Goal: Task Accomplishment & Management: Complete application form

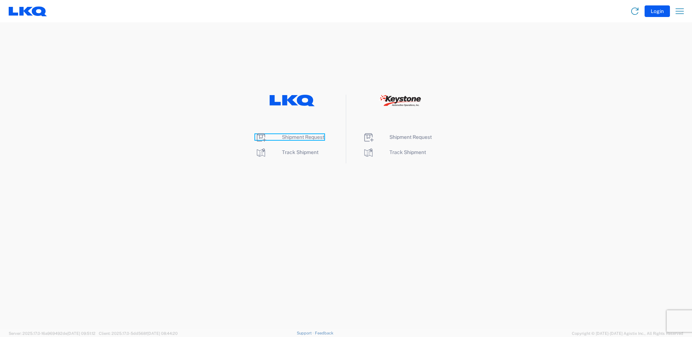
click at [300, 139] on span "Shipment Request" at bounding box center [303, 137] width 42 height 6
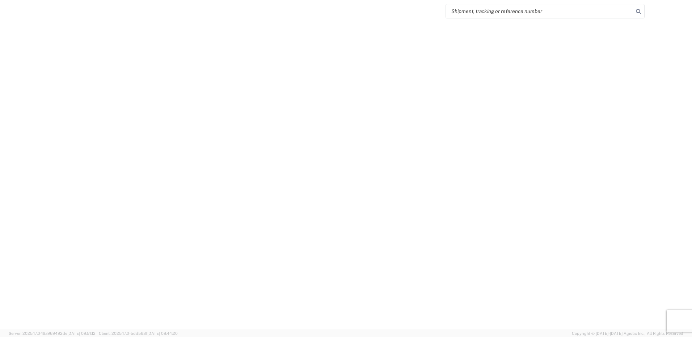
select select "FULL"
select select "LBS"
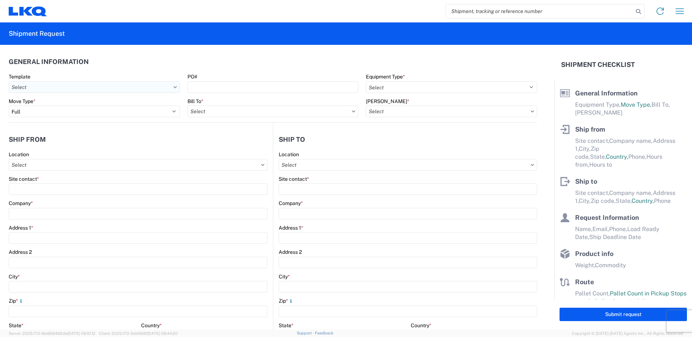
click at [62, 88] on input "Template" at bounding box center [94, 87] width 171 height 12
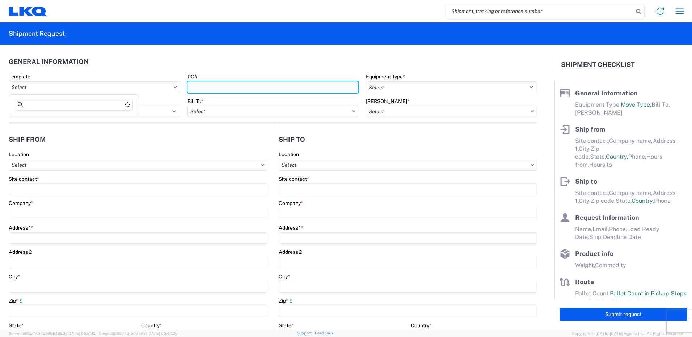
click at [324, 86] on input "PO#" at bounding box center [272, 87] width 171 height 12
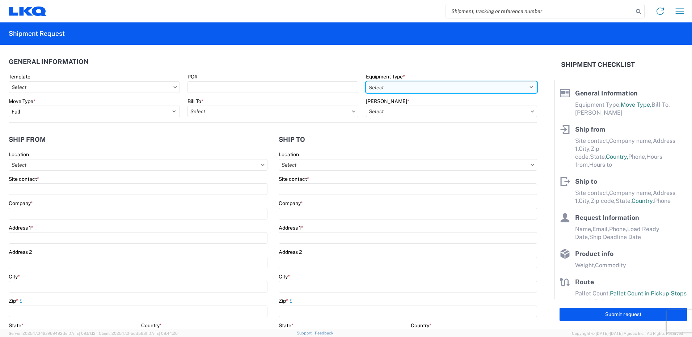
click at [408, 86] on select "Select 53’ Dry Van Flatbed Dropdeck (van) Lowboy (flatbed) Rail" at bounding box center [451, 87] width 171 height 12
select select "STDV"
click at [366, 81] on select "Select 53’ Dry Van Flatbed Dropdeck (van) Lowboy (flatbed) Rail" at bounding box center [451, 87] width 171 height 12
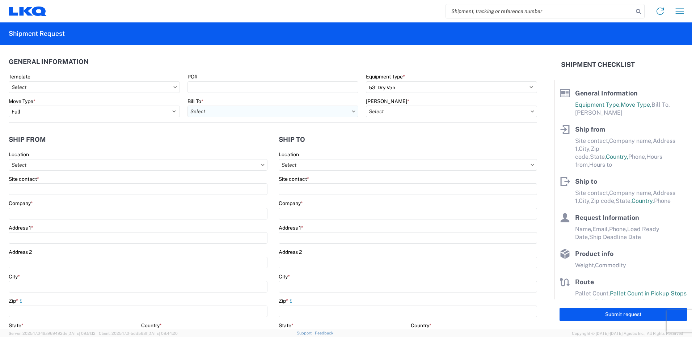
click at [293, 114] on input "Bill To *" at bounding box center [272, 112] width 171 height 12
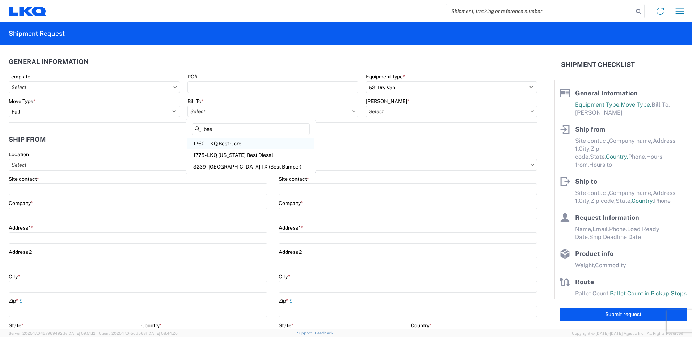
type input "bes"
click at [273, 143] on div "1760 - LKQ Best Core" at bounding box center [250, 144] width 127 height 12
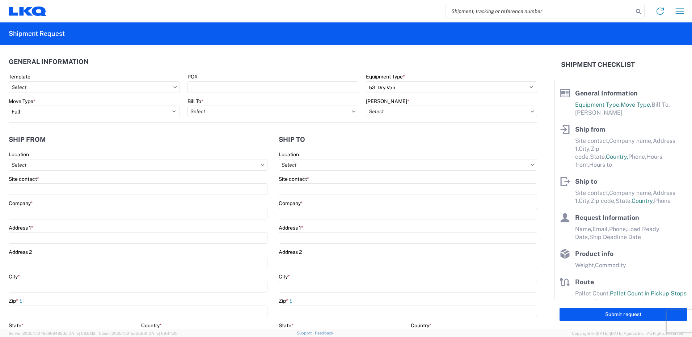
type input "1760 - LKQ Best Core"
click at [398, 110] on input "Bill Code *" at bounding box center [451, 112] width 171 height 12
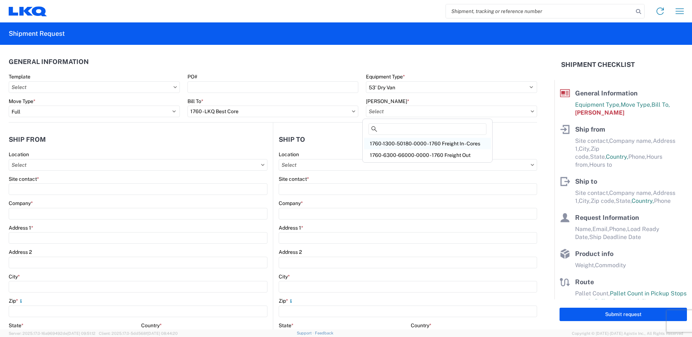
click at [417, 144] on div "1760-1300-50180-0000 - 1760 Freight In - Cores" at bounding box center [427, 144] width 127 height 12
type input "1760-1300-50180-0000 - 1760 Freight In - Cores"
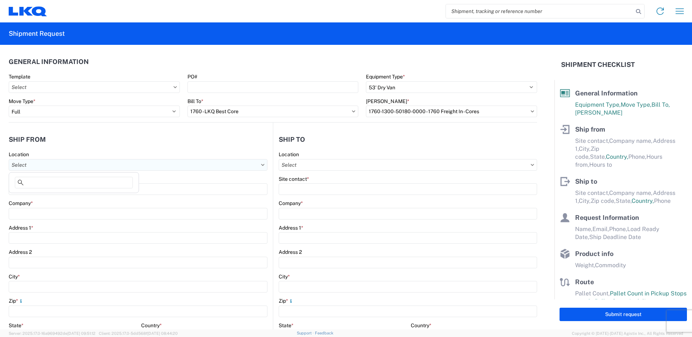
click at [96, 166] on input "Location" at bounding box center [138, 165] width 259 height 12
type input "1218"
click at [80, 196] on div "1218 - LKQ of Tennessee" at bounding box center [73, 197] width 127 height 12
type input "1218 - LKQ of Tennessee"
type input "LKQ Corporation"
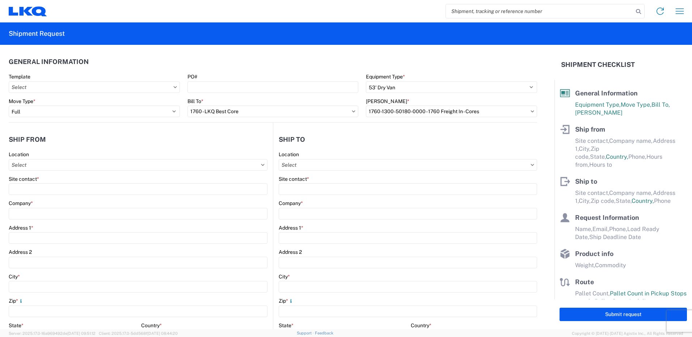
type input "2030 Lucas Ln"
type input "Nashville"
type input "37207"
select select "TN"
select select "US"
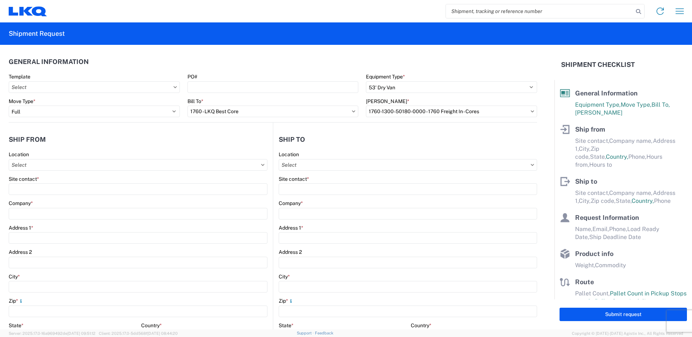
type input "09:30"
type input "14:00"
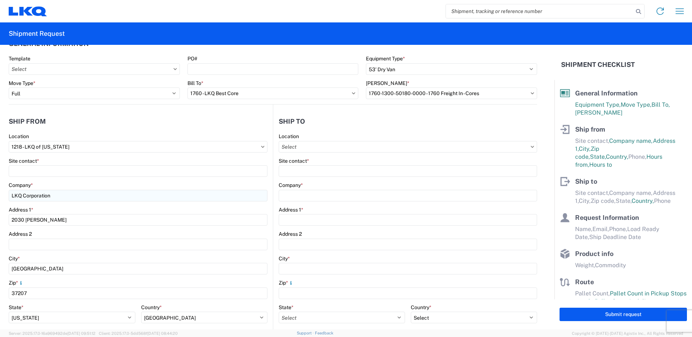
scroll to position [72, 0]
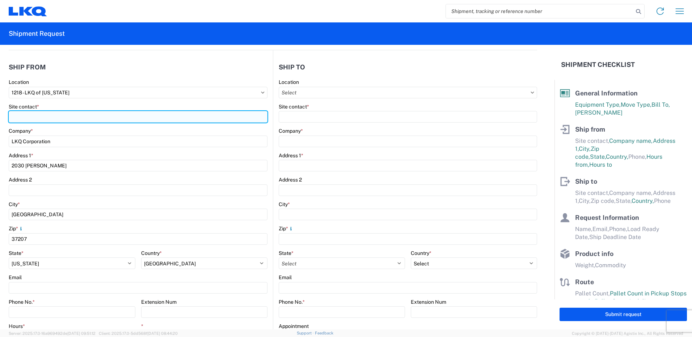
click at [95, 113] on input "Site contact *" at bounding box center [138, 117] width 259 height 12
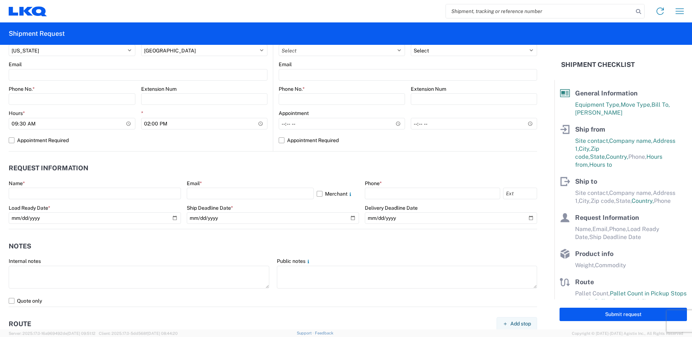
scroll to position [289, 0]
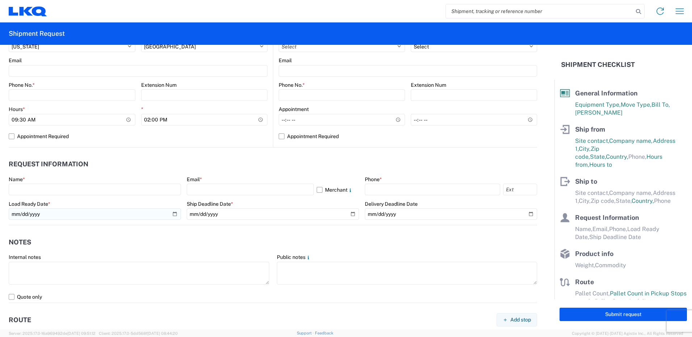
type input "Omar al rikabi"
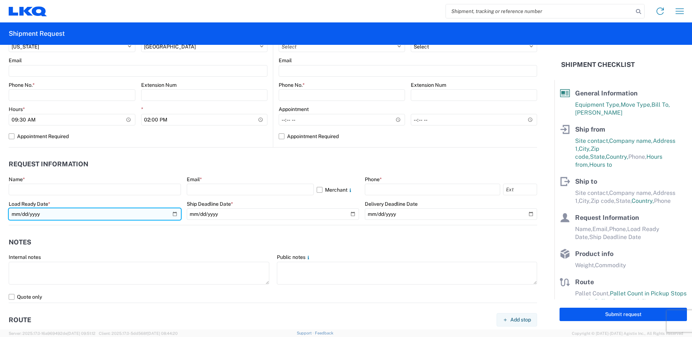
click at [173, 212] on input "date" at bounding box center [95, 214] width 172 height 12
type input "2025-08-26"
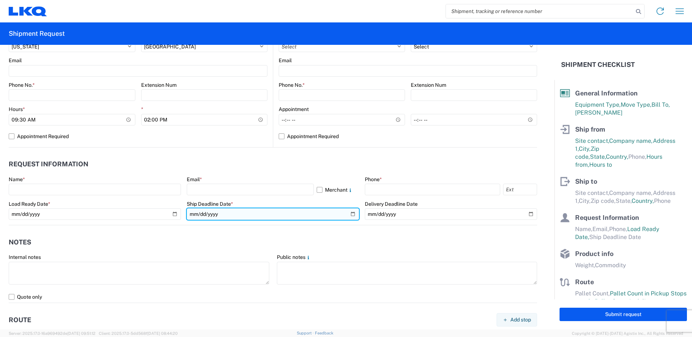
click at [350, 213] on input "date" at bounding box center [273, 214] width 172 height 12
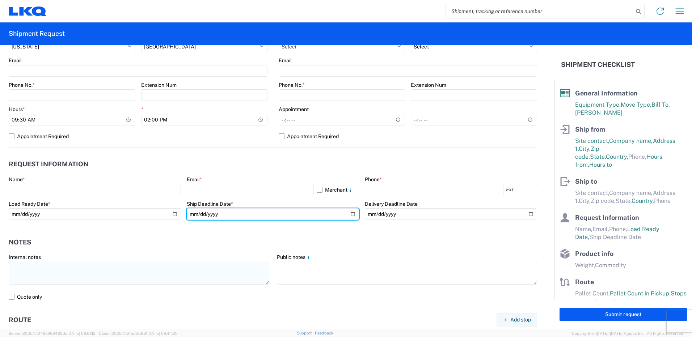
type input "2025-08-28"
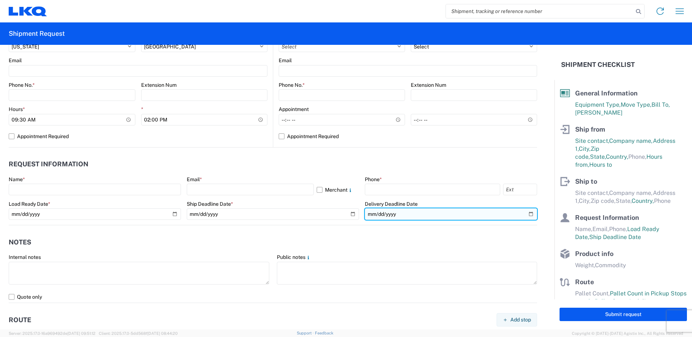
click at [526, 211] on input "date" at bounding box center [451, 214] width 172 height 12
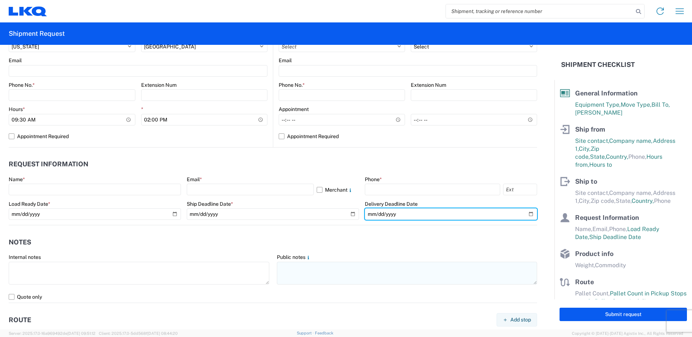
type input "2025-08-28"
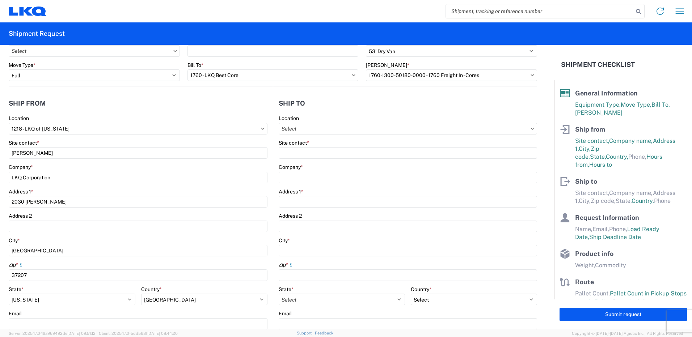
scroll to position [0, 0]
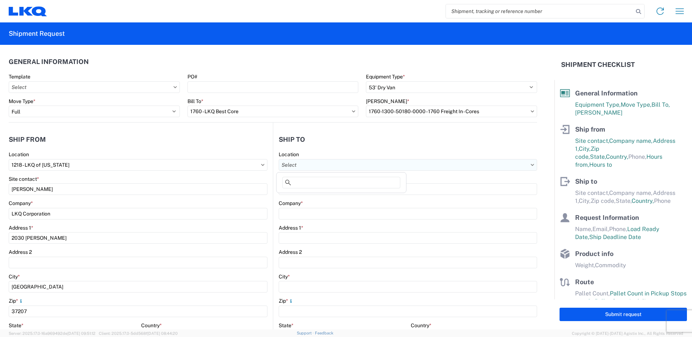
click at [385, 167] on input "Location" at bounding box center [408, 165] width 258 height 12
type input "1760"
click at [361, 199] on div "1760 - LKQ Best Core" at bounding box center [341, 197] width 127 height 12
type input "1760 - LKQ Best Core"
type input "LKQ Corporation"
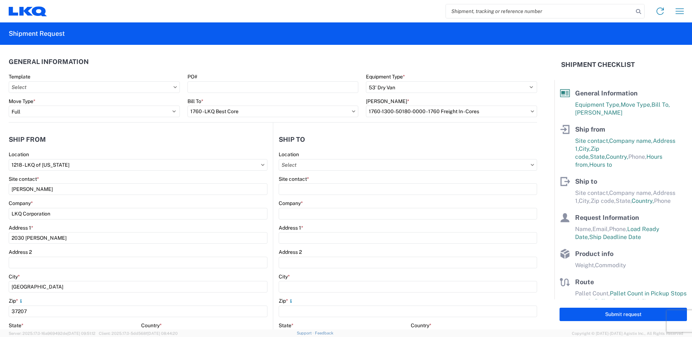
type input "1710 W Mount Houston Rd"
type input "Houston"
type input "77038"
select select "TX"
select select "US"
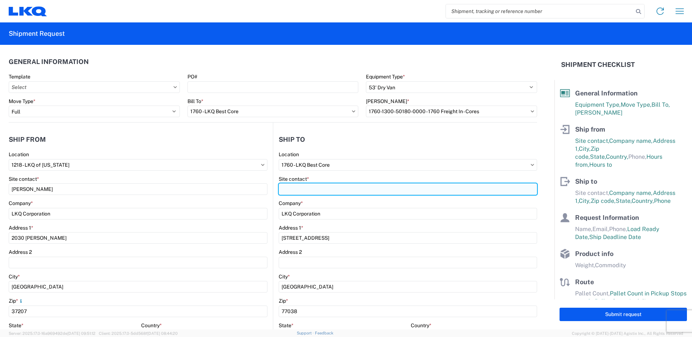
click at [356, 189] on input "Site contact *" at bounding box center [408, 189] width 258 height 12
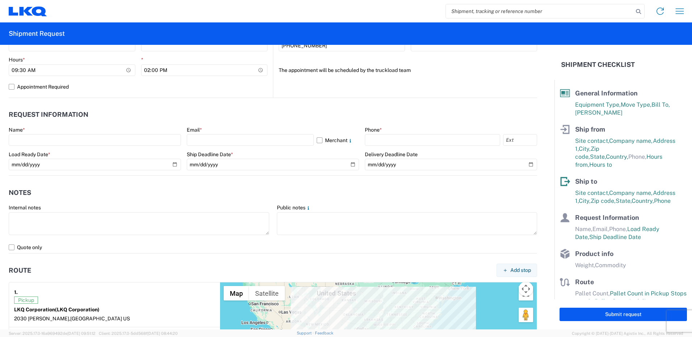
scroll to position [362, 0]
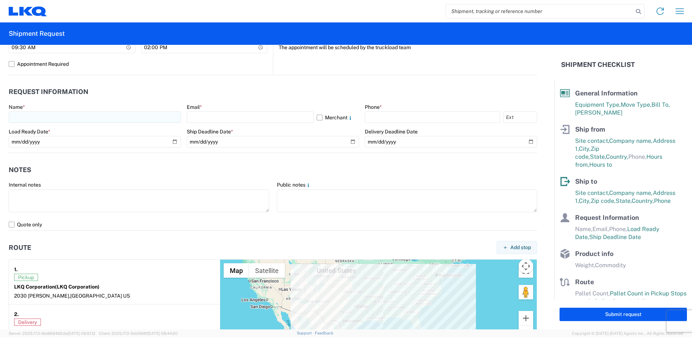
type input "mathew harvy"
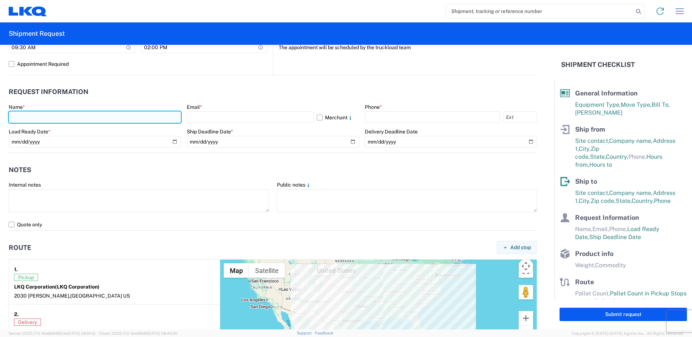
click at [114, 114] on input "text" at bounding box center [95, 117] width 172 height 12
click at [127, 116] on input "text" at bounding box center [95, 117] width 172 height 12
type input "omar al rikabi"
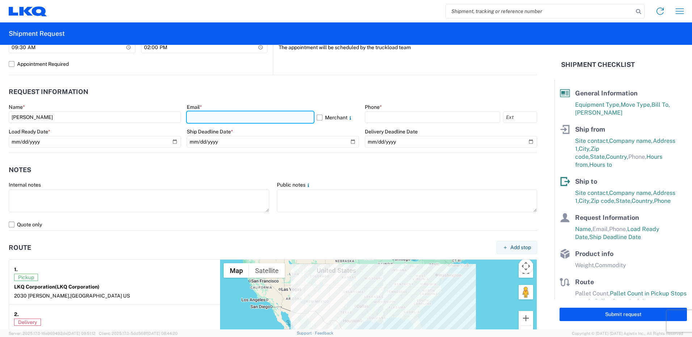
click at [231, 116] on input "text" at bounding box center [250, 117] width 127 height 12
type input "oxalrikabi@lkqcorp.com"
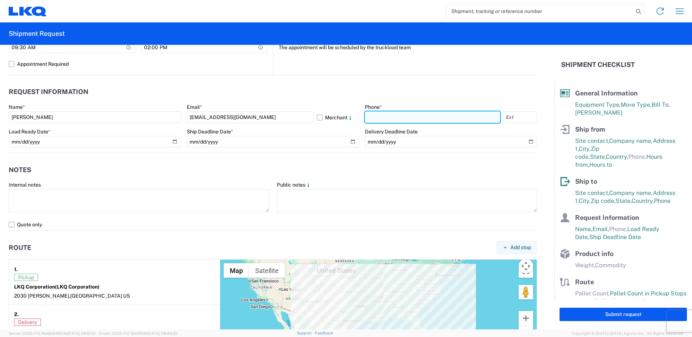
click at [371, 111] on input "text" at bounding box center [432, 117] width 135 height 12
type input "6156492921"
click at [363, 89] on header "Request Information" at bounding box center [273, 92] width 528 height 16
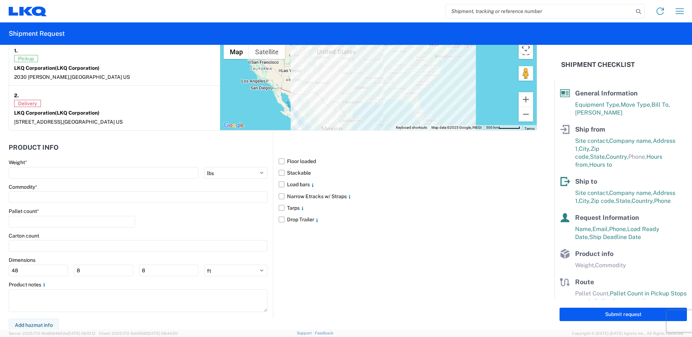
scroll to position [583, 0]
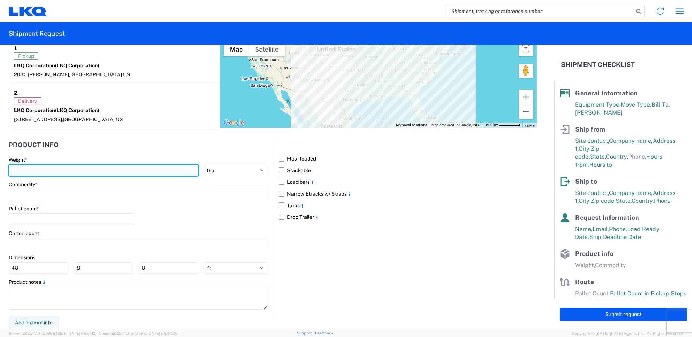
click at [152, 172] on input "number" at bounding box center [104, 171] width 190 height 12
type input "40000"
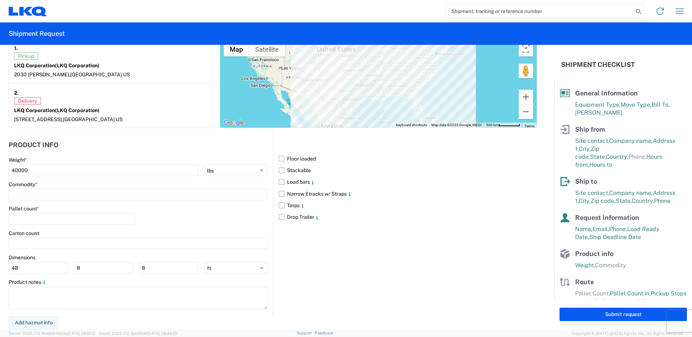
click at [155, 211] on div "Pallet count *" at bounding box center [138, 218] width 259 height 25
click at [138, 194] on input at bounding box center [138, 195] width 259 height 12
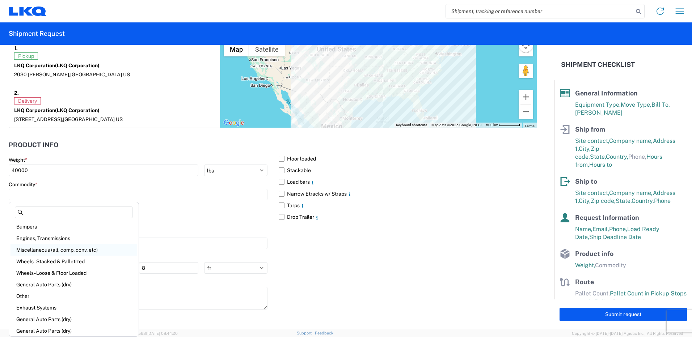
click at [100, 250] on div "Miscellaneous (alt, comp, conv, etc)" at bounding box center [73, 250] width 127 height 12
type input "Miscellaneous (alt, comp, conv, etc)"
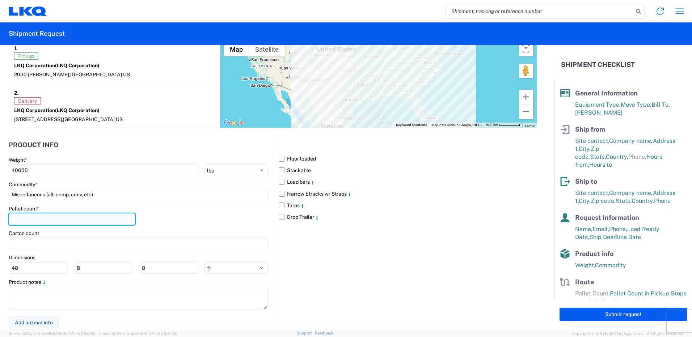
click at [114, 217] on input "number" at bounding box center [72, 219] width 126 height 12
type input "48"
click at [175, 221] on div "Pallet count * 48" at bounding box center [138, 218] width 259 height 25
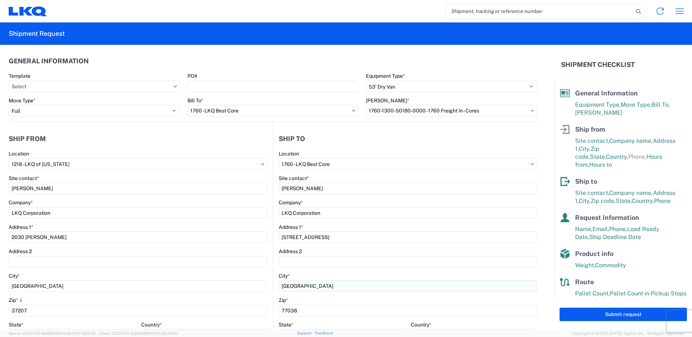
scroll to position [0, 0]
click at [592, 311] on button "Submit request" at bounding box center [622, 314] width 127 height 13
select select "US"
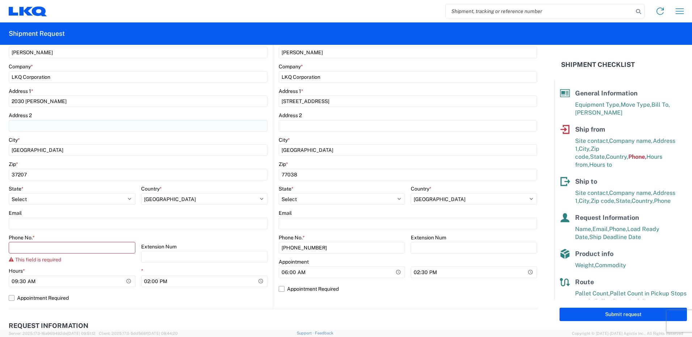
scroll to position [145, 0]
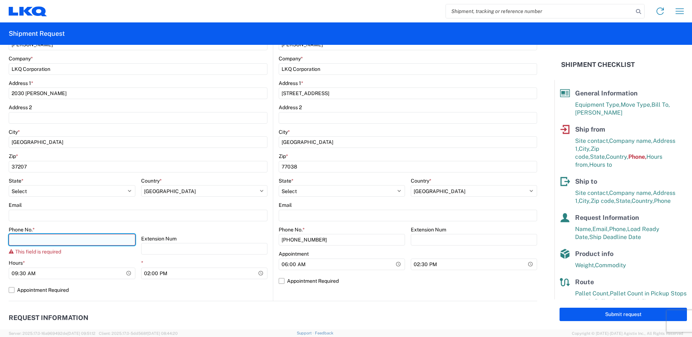
click at [111, 244] on input "Phone No. *" at bounding box center [72, 240] width 127 height 12
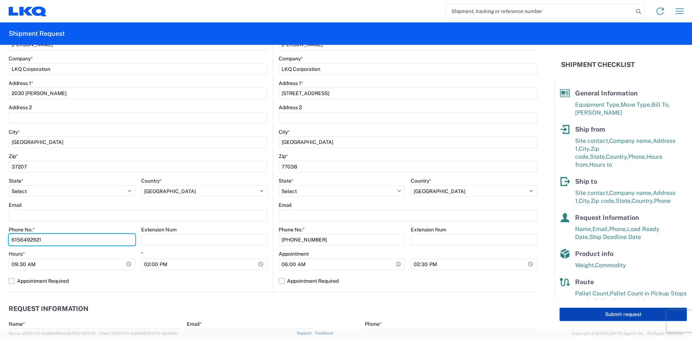
type input "6156492921"
click at [585, 309] on button "Submit request" at bounding box center [622, 314] width 127 height 13
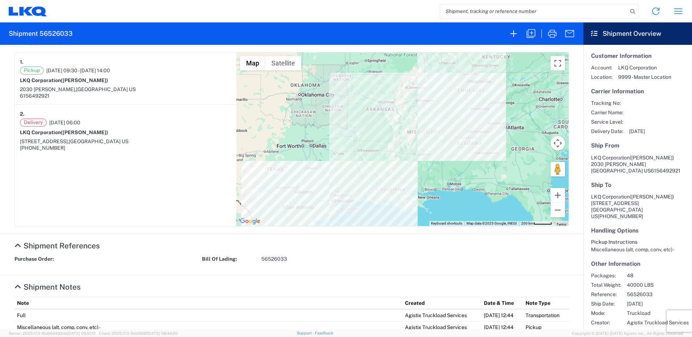
scroll to position [159, 0]
